Goal: Task Accomplishment & Management: Manage account settings

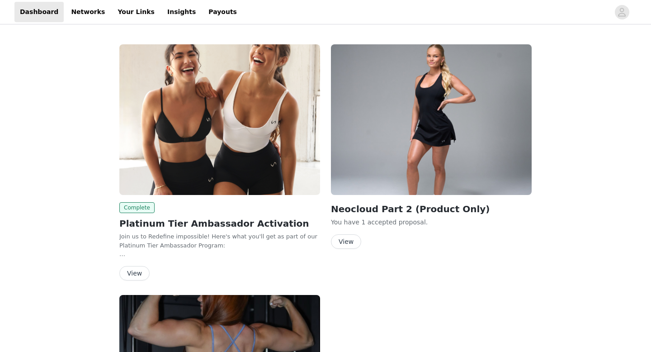
click at [238, 94] on img at bounding box center [219, 119] width 201 height 151
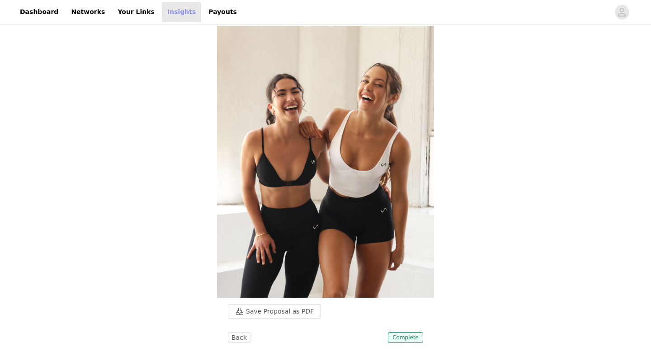
click at [162, 16] on link "Insights" at bounding box center [181, 12] width 39 height 20
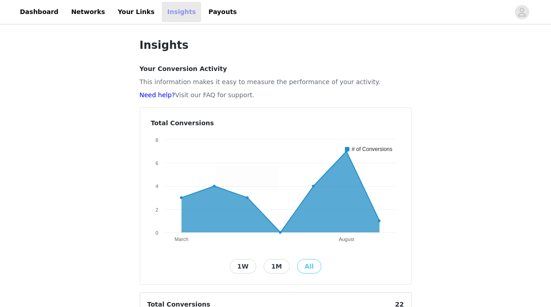
click at [162, 15] on link "Insights" at bounding box center [181, 12] width 39 height 20
click at [216, 15] on link "Payouts" at bounding box center [222, 12] width 39 height 20
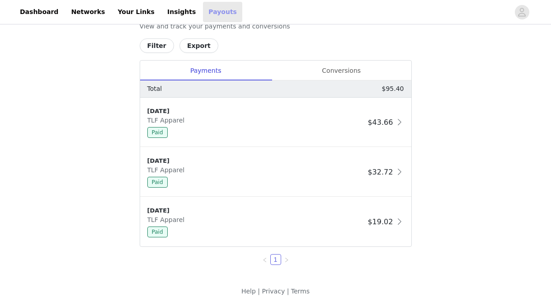
scroll to position [377, 0]
click at [339, 67] on div "Conversions" at bounding box center [342, 71] width 140 height 20
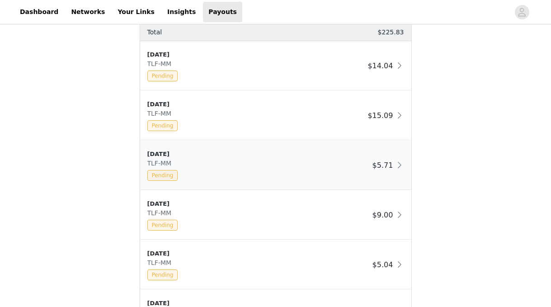
scroll to position [434, 0]
